Goal: Navigation & Orientation: Understand site structure

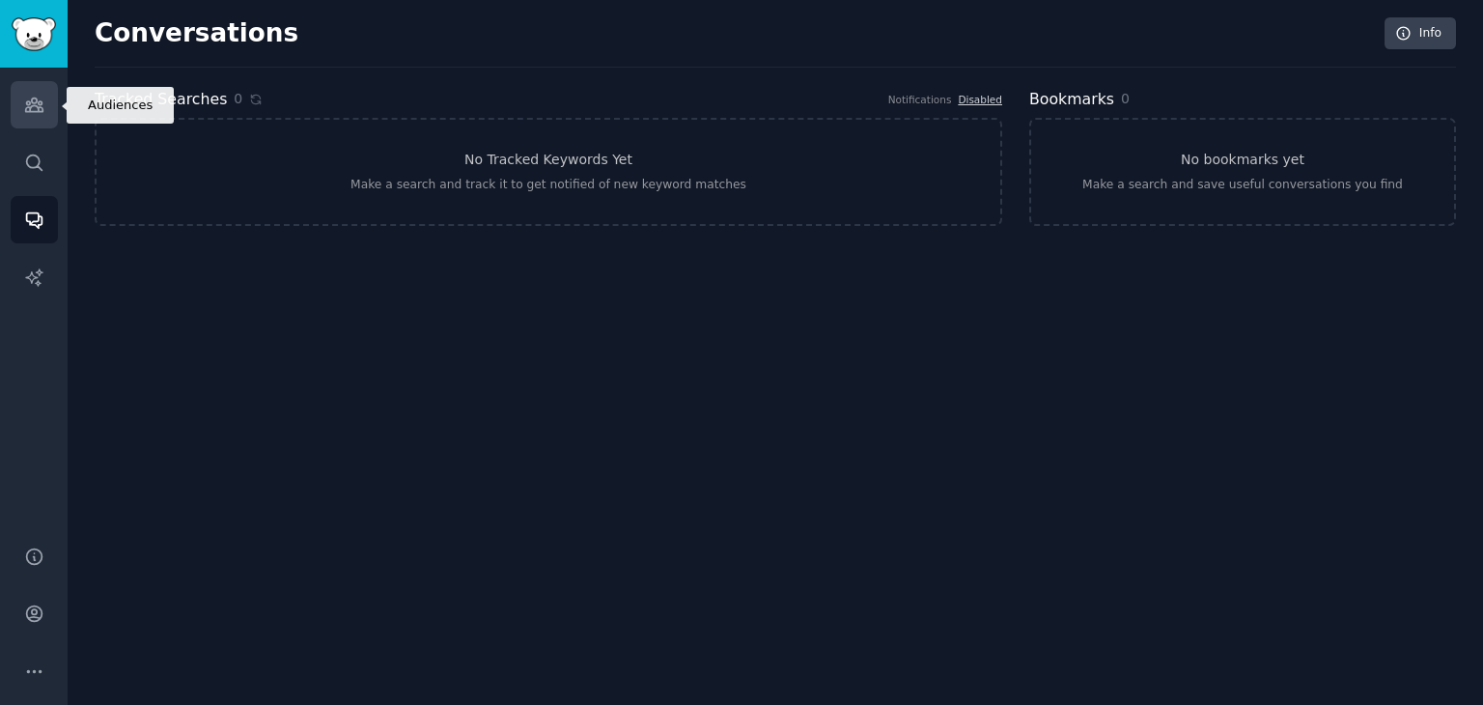
click at [38, 93] on link "Audiences" at bounding box center [34, 104] width 47 height 47
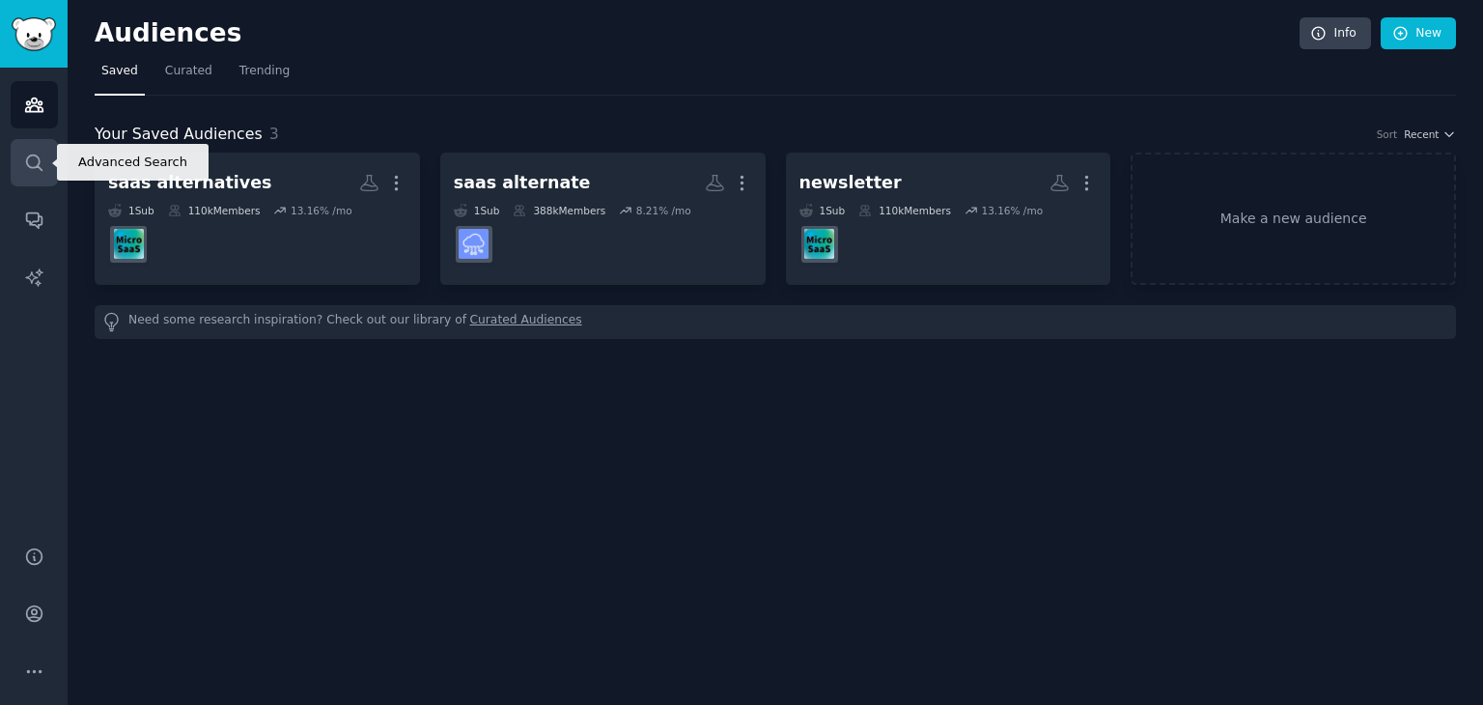
click at [24, 164] on icon "Sidebar" at bounding box center [34, 163] width 20 height 20
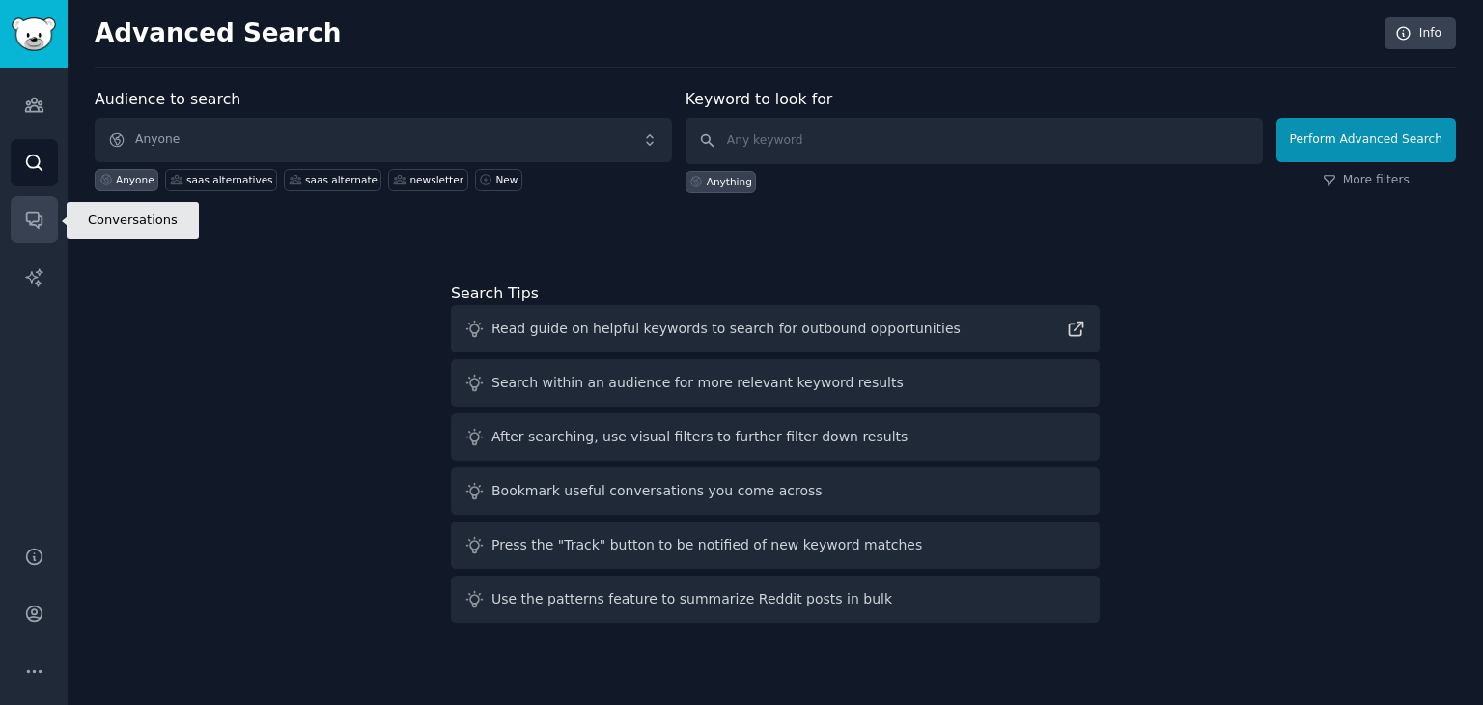
click at [28, 202] on link "Conversations" at bounding box center [34, 219] width 47 height 47
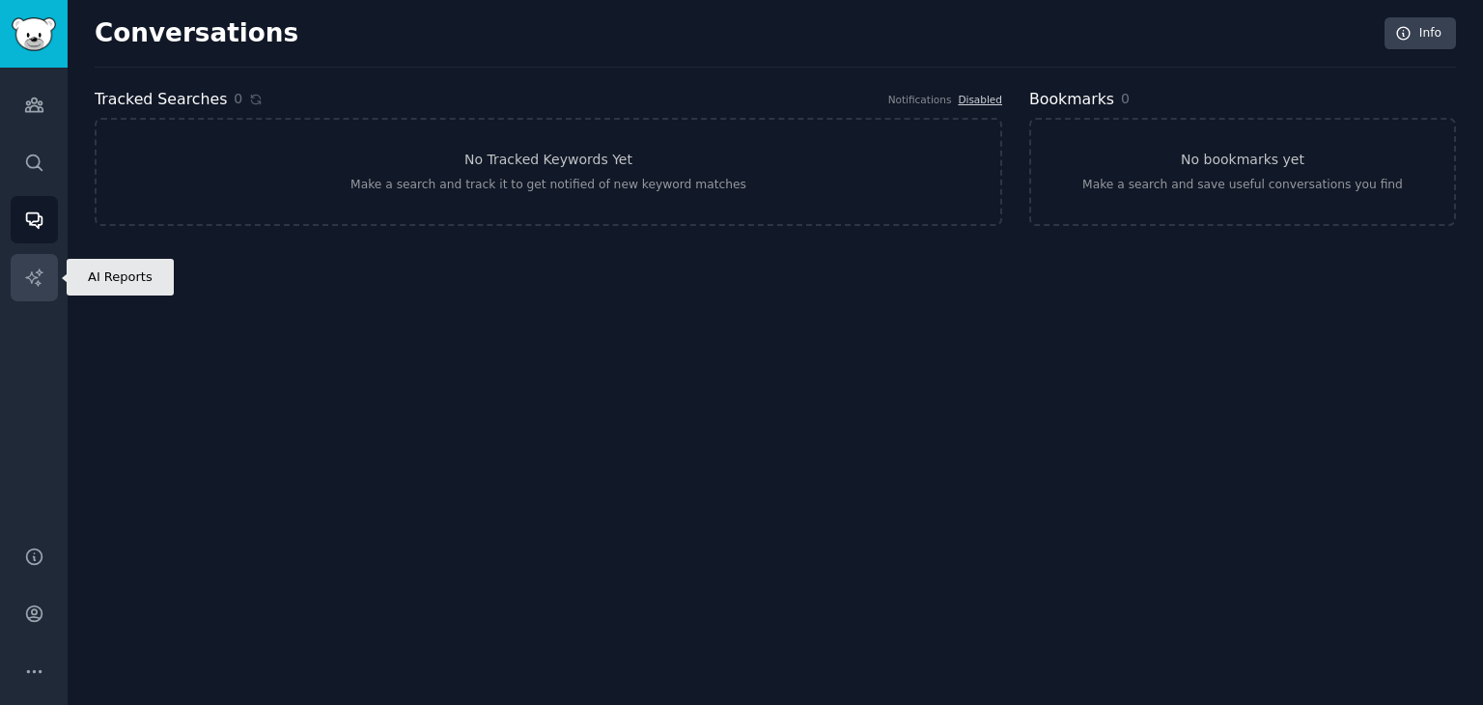
click at [30, 254] on link "AI Reports" at bounding box center [34, 277] width 47 height 47
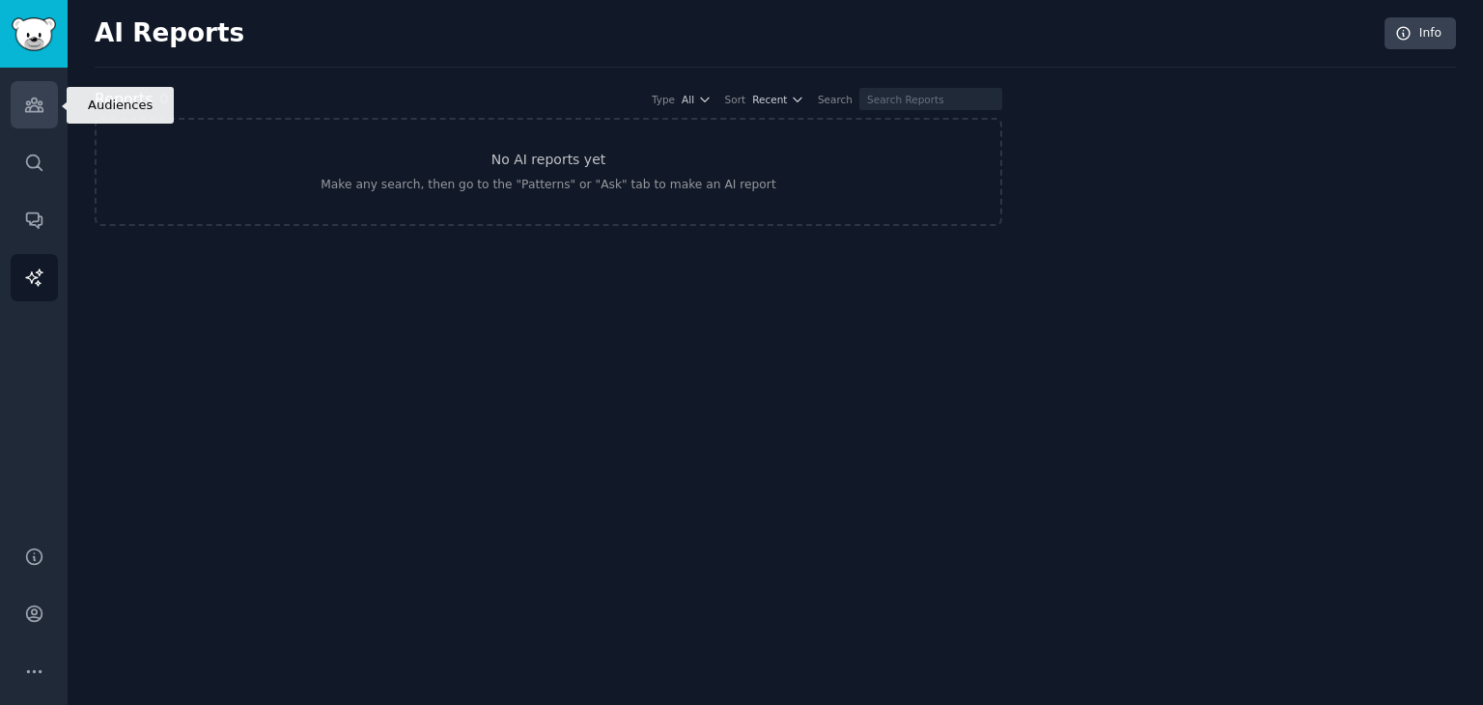
click at [45, 110] on link "Audiences" at bounding box center [34, 104] width 47 height 47
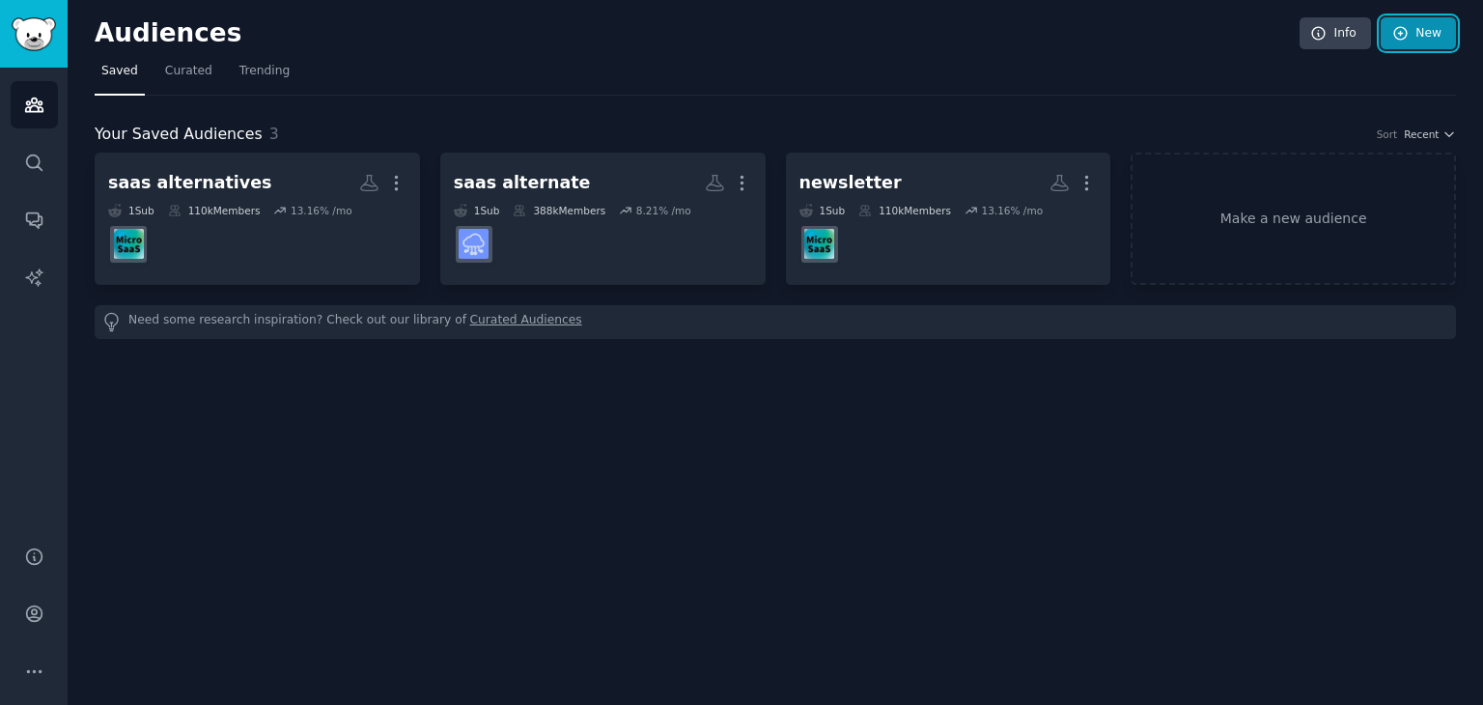
click at [1398, 33] on icon at bounding box center [1400, 33] width 17 height 17
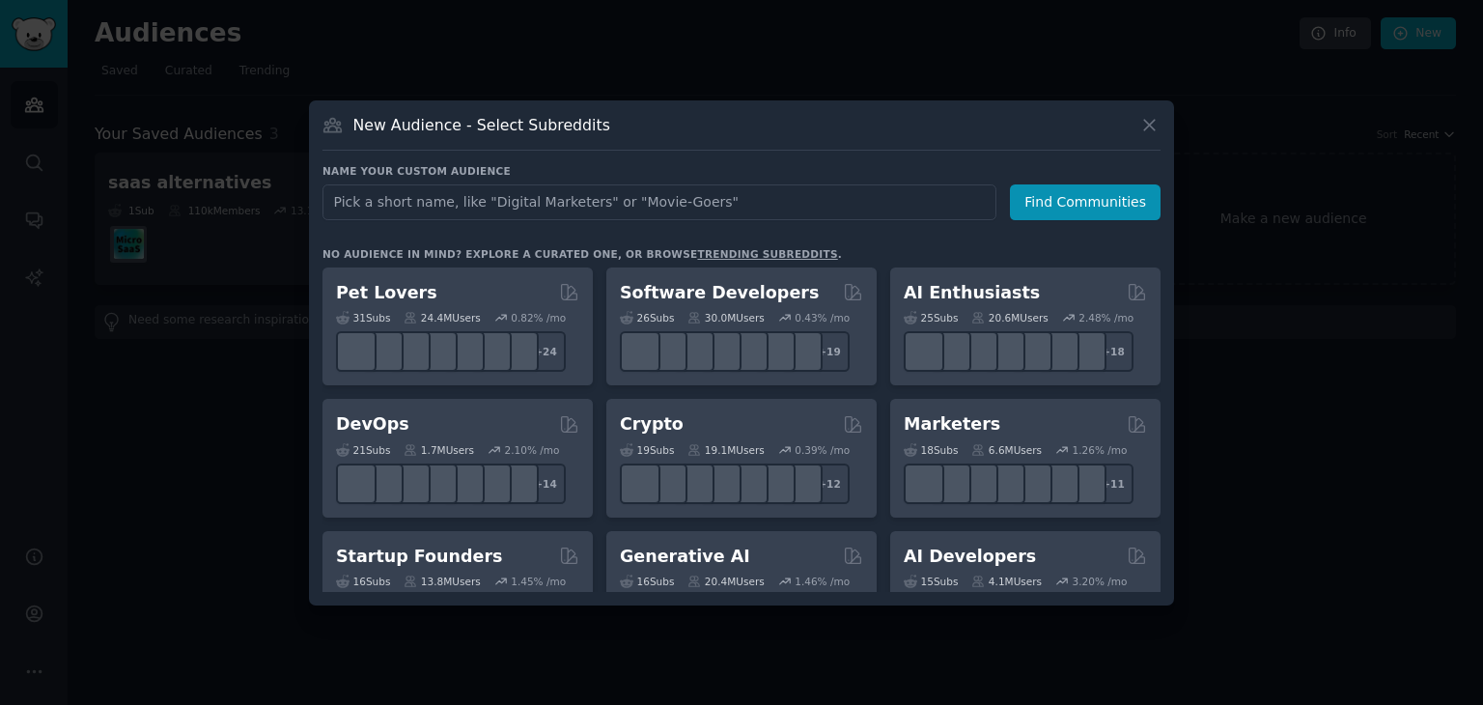
type input "f"
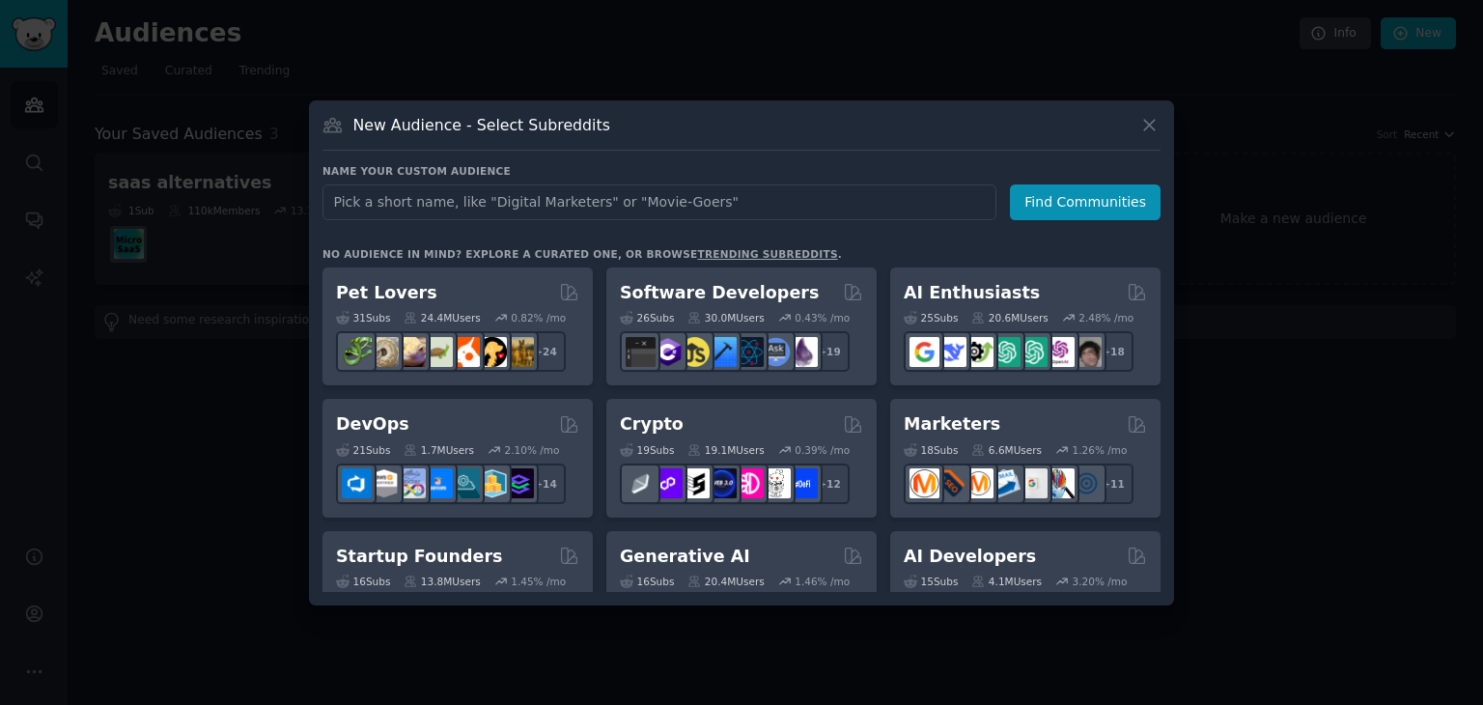
click at [1323, 396] on div at bounding box center [741, 352] width 1483 height 705
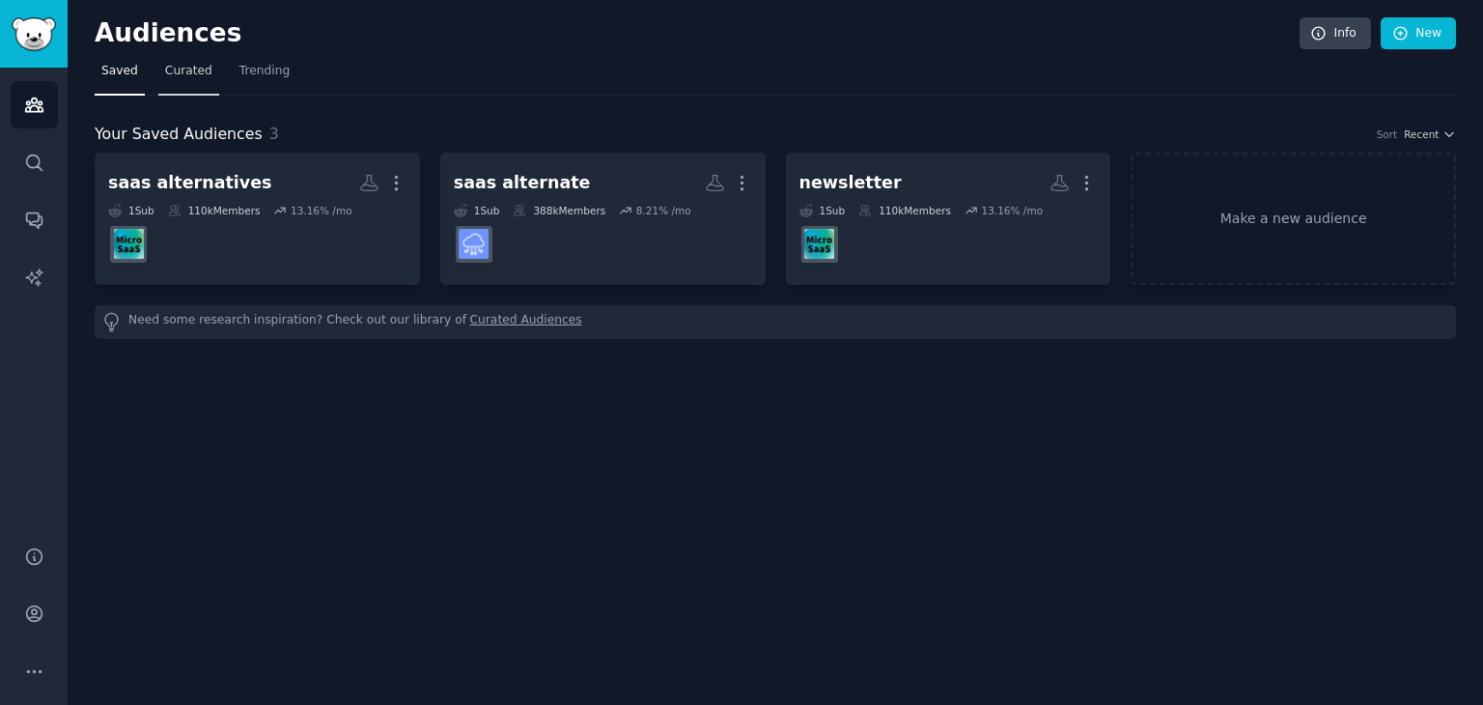
click at [207, 91] on link "Curated" at bounding box center [188, 76] width 61 height 40
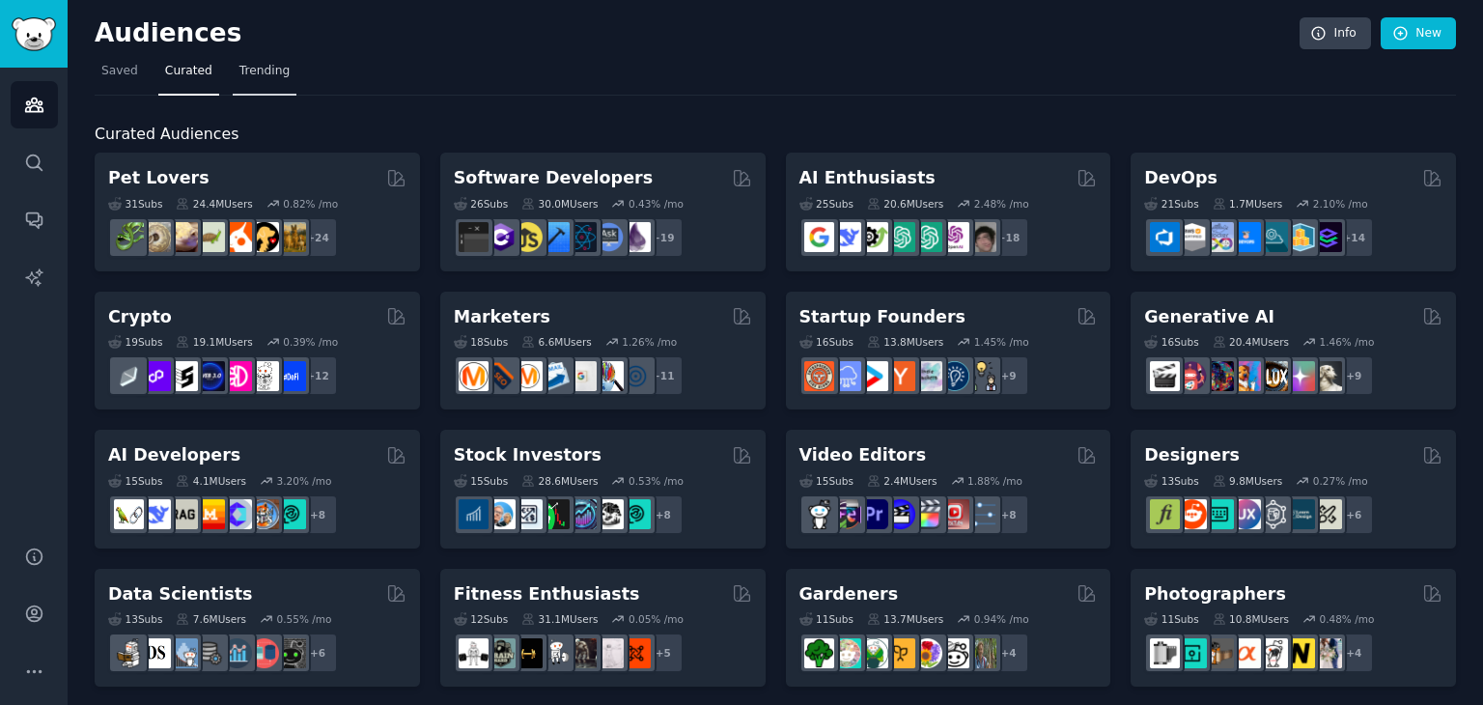
click at [271, 82] on link "Trending" at bounding box center [265, 76] width 64 height 40
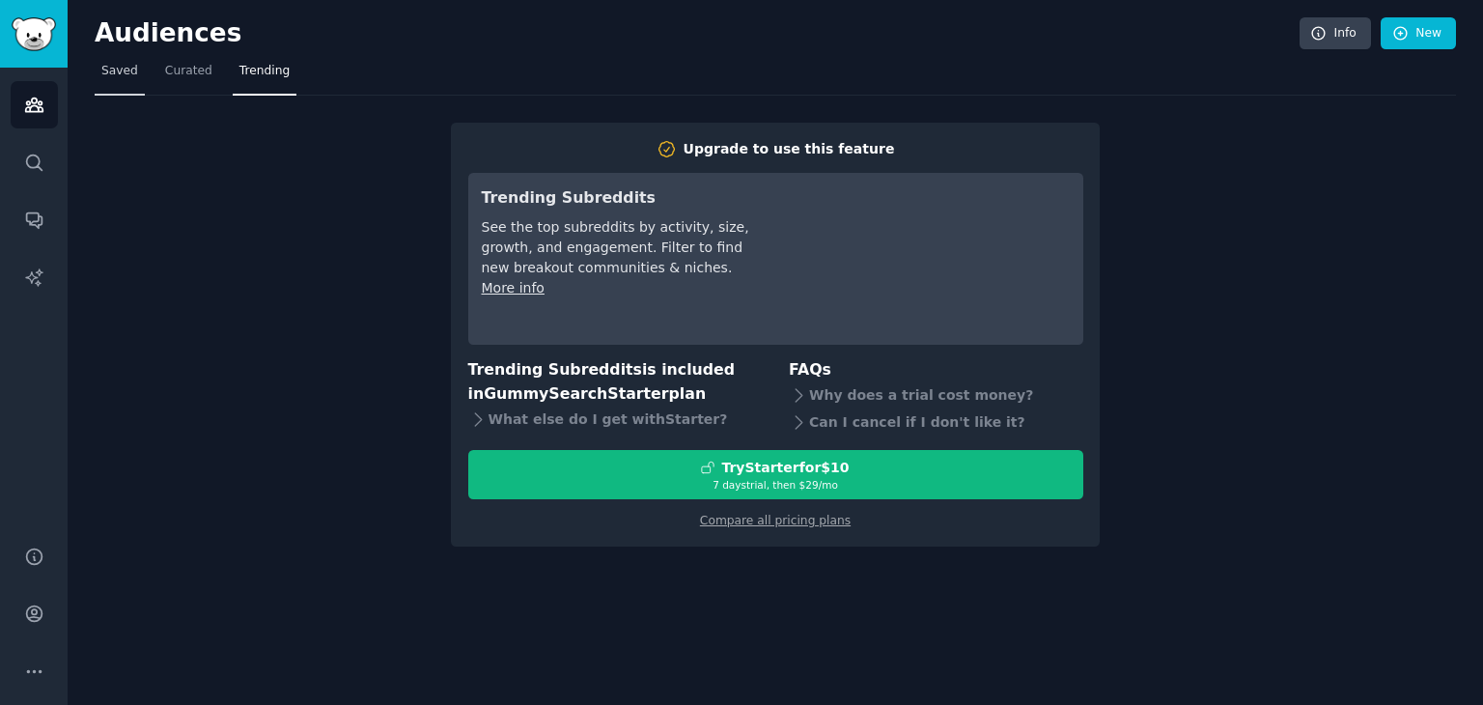
click at [101, 70] on span "Saved" at bounding box center [119, 71] width 37 height 17
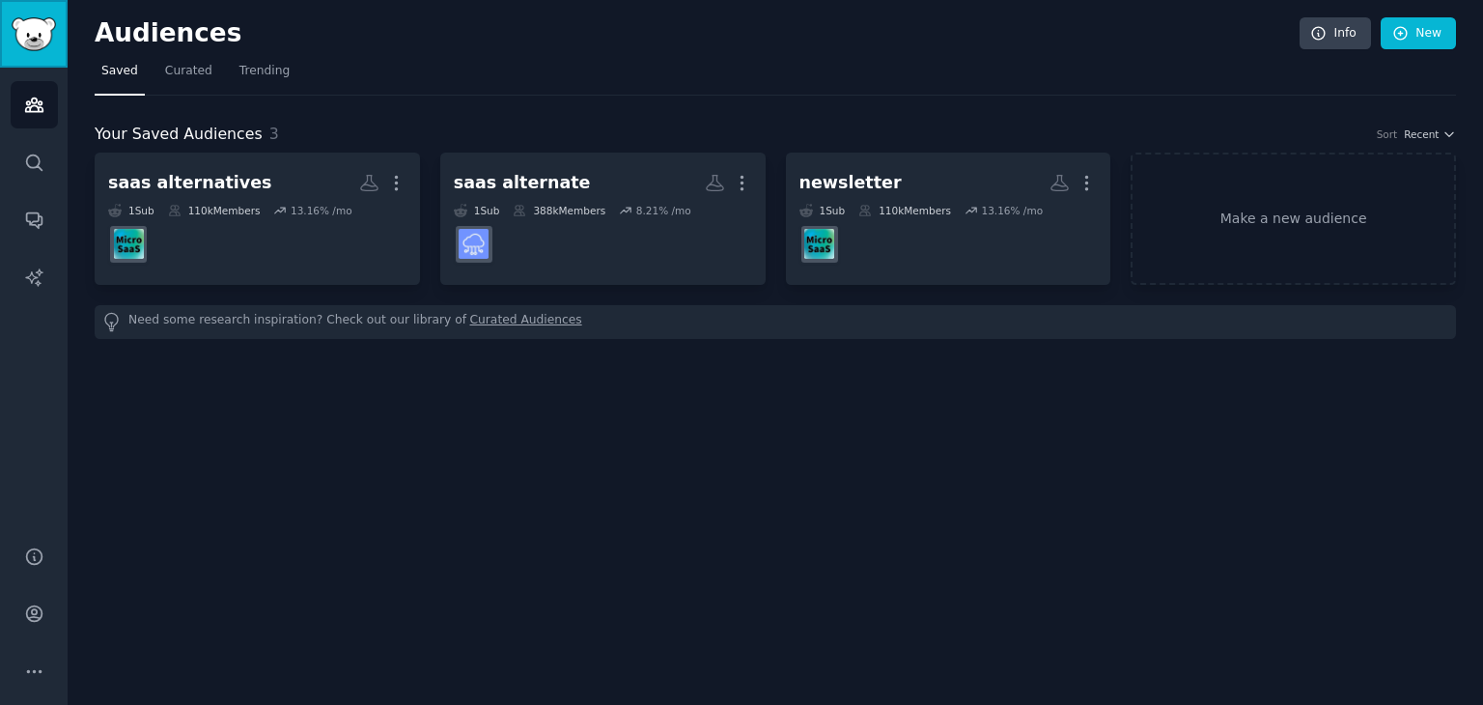
click at [14, 49] on img "Sidebar" at bounding box center [34, 34] width 44 height 34
click at [40, 161] on icon "Sidebar" at bounding box center [34, 163] width 20 height 20
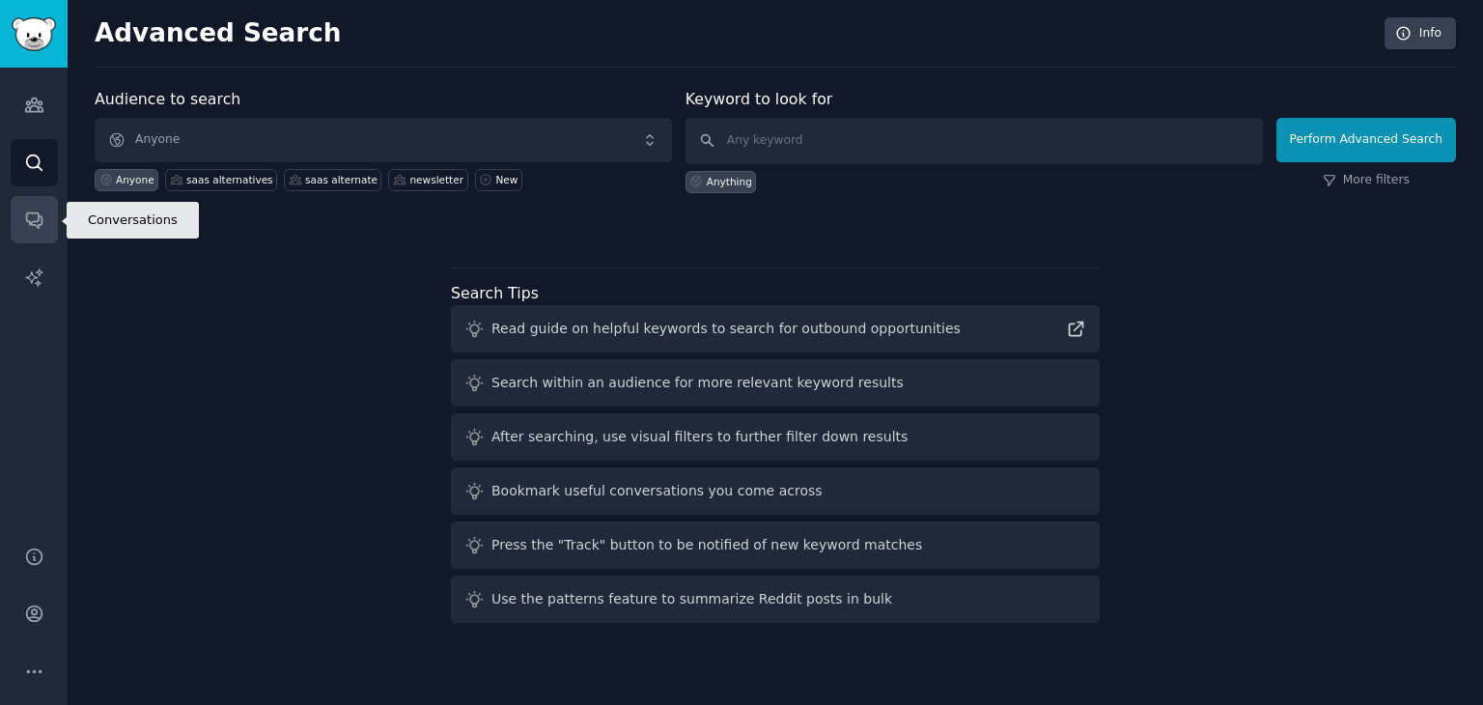
click at [31, 201] on link "Conversations" at bounding box center [34, 219] width 47 height 47
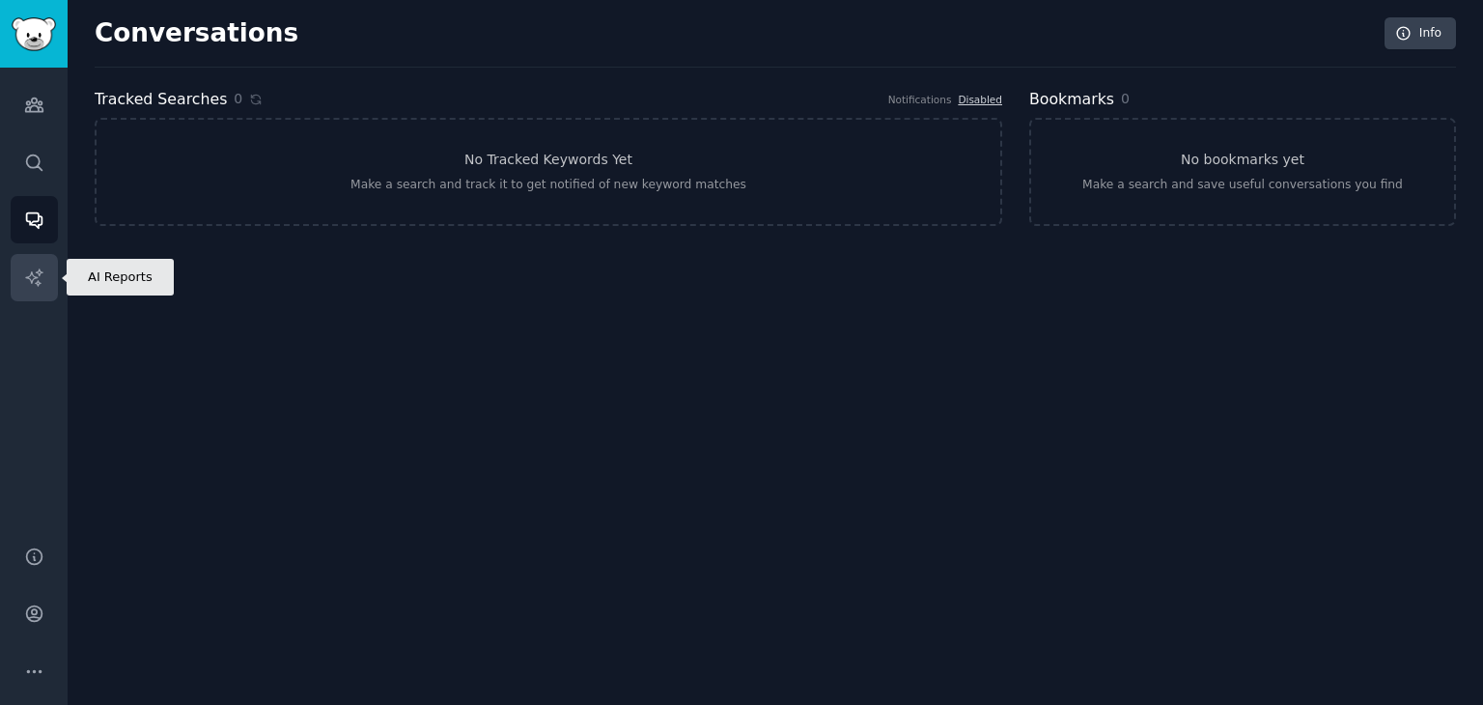
click at [29, 260] on link "AI Reports" at bounding box center [34, 277] width 47 height 47
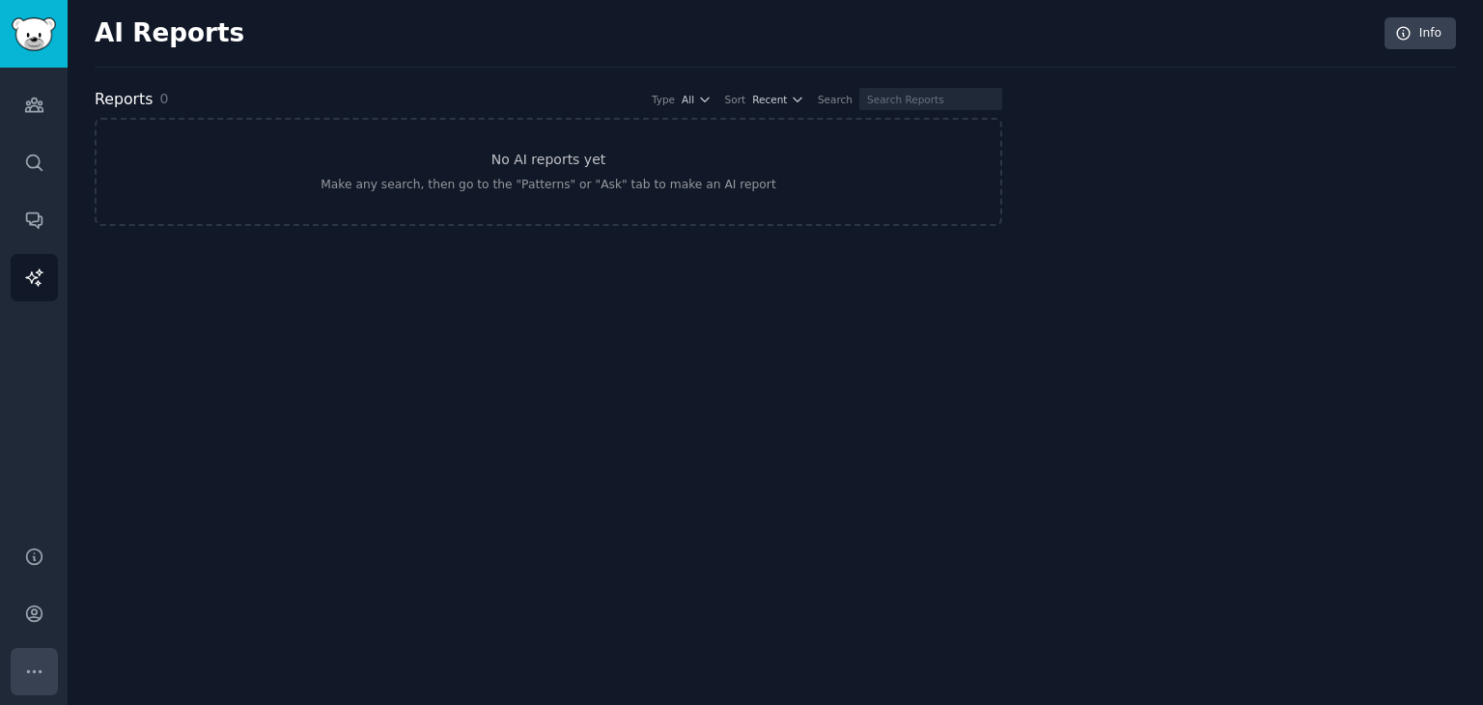
click at [35, 687] on button "More" at bounding box center [34, 671] width 47 height 47
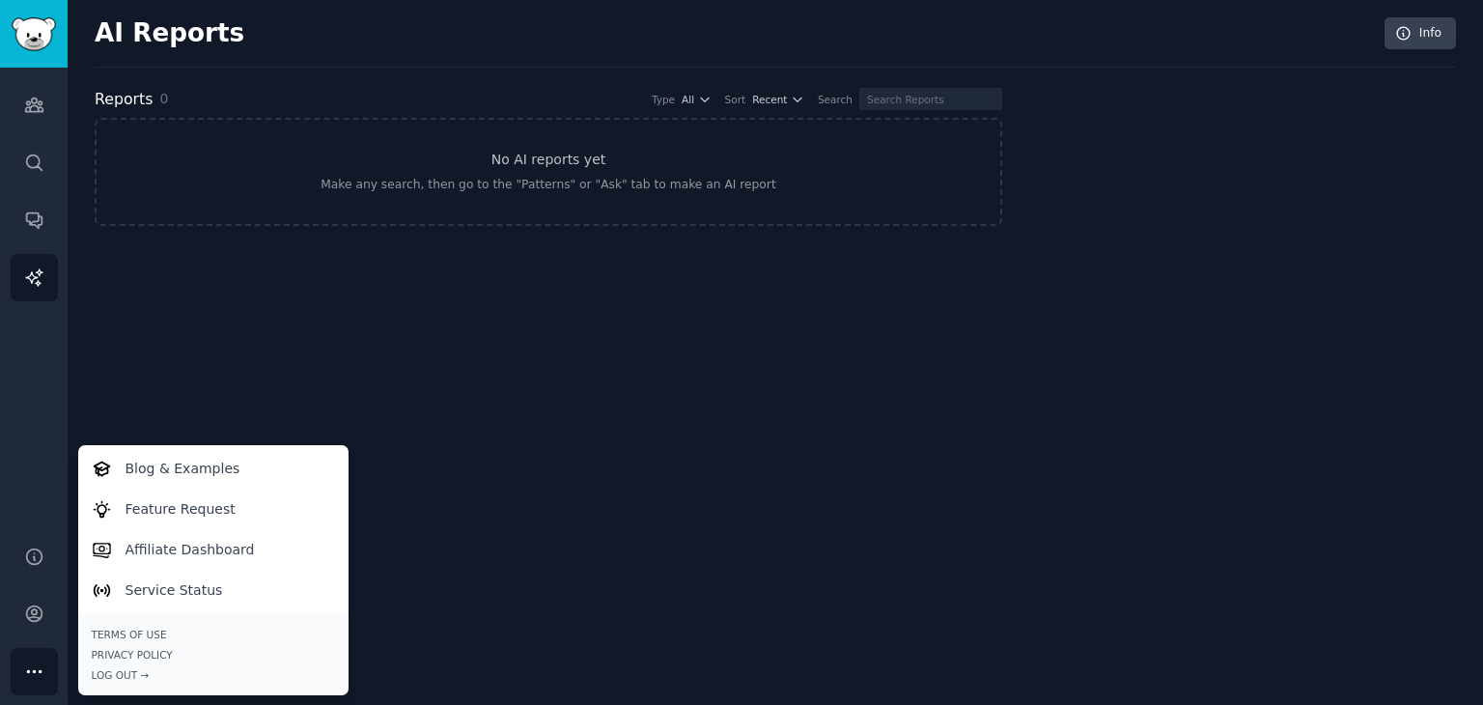
click at [578, 584] on div "AI Reports Info Reports 0 Type All Sort Recent Search No AI reports yet Make an…" at bounding box center [775, 352] width 1415 height 705
